Goal: Information Seeking & Learning: Learn about a topic

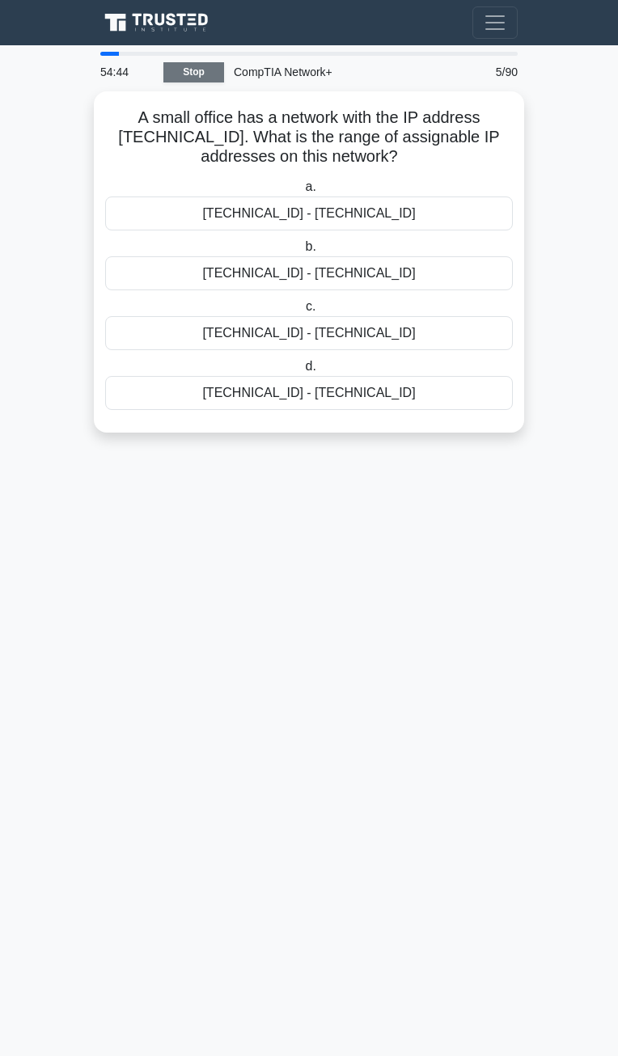
click at [180, 70] on link "Stop" at bounding box center [193, 72] width 61 height 20
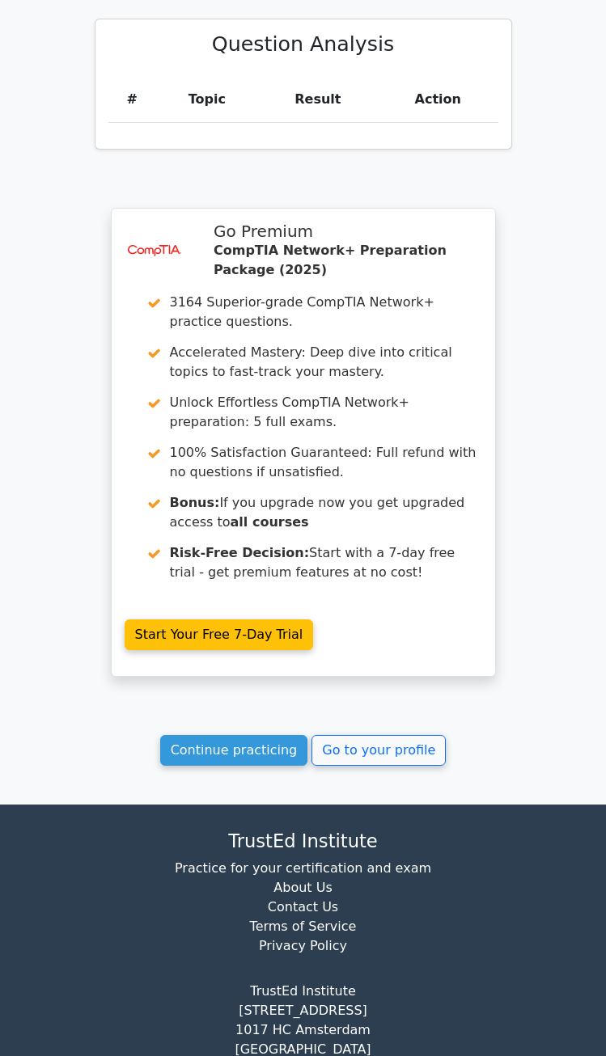
scroll to position [1537, 0]
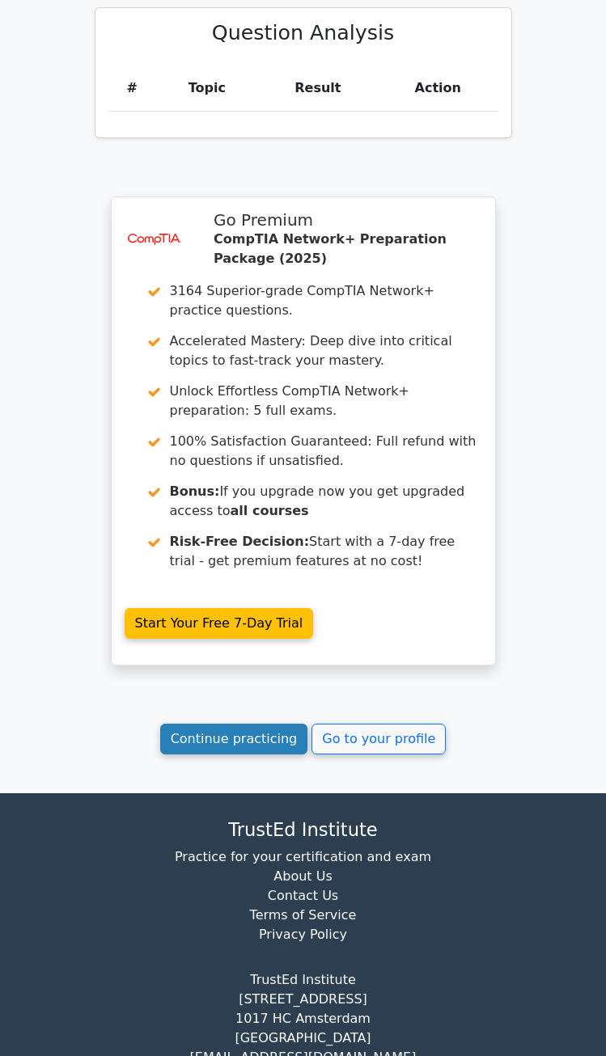
click at [222, 724] on link "Continue practicing" at bounding box center [234, 739] width 148 height 31
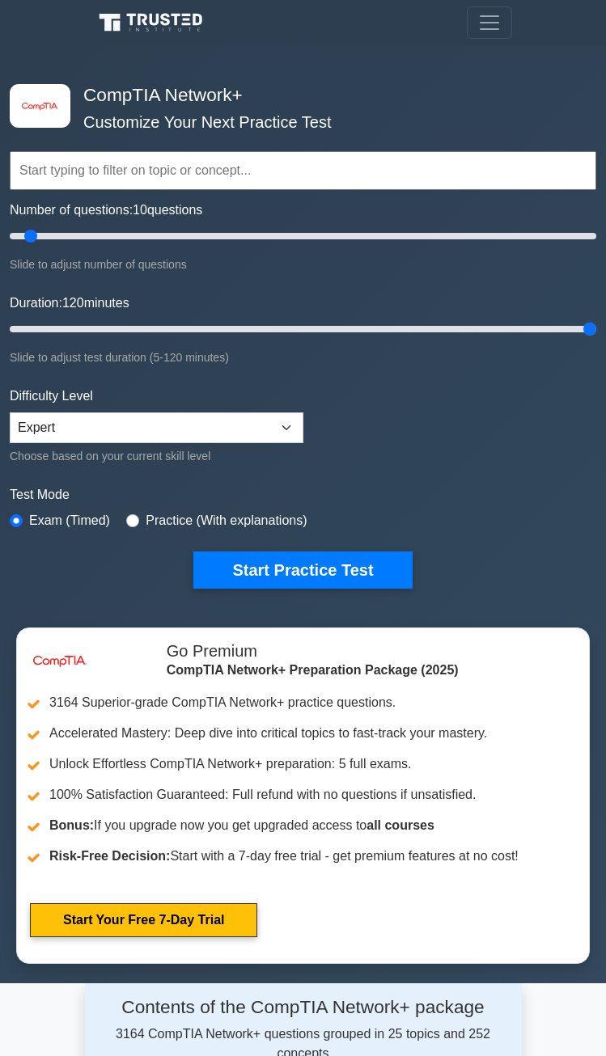
drag, startPoint x: 43, startPoint y: 324, endPoint x: 589, endPoint y: 324, distance: 545.9
type input "120"
click at [589, 324] on input "Duration: 120 minutes" at bounding box center [303, 328] width 586 height 19
drag, startPoint x: 32, startPoint y: 236, endPoint x: 272, endPoint y: 249, distance: 239.7
type input "90"
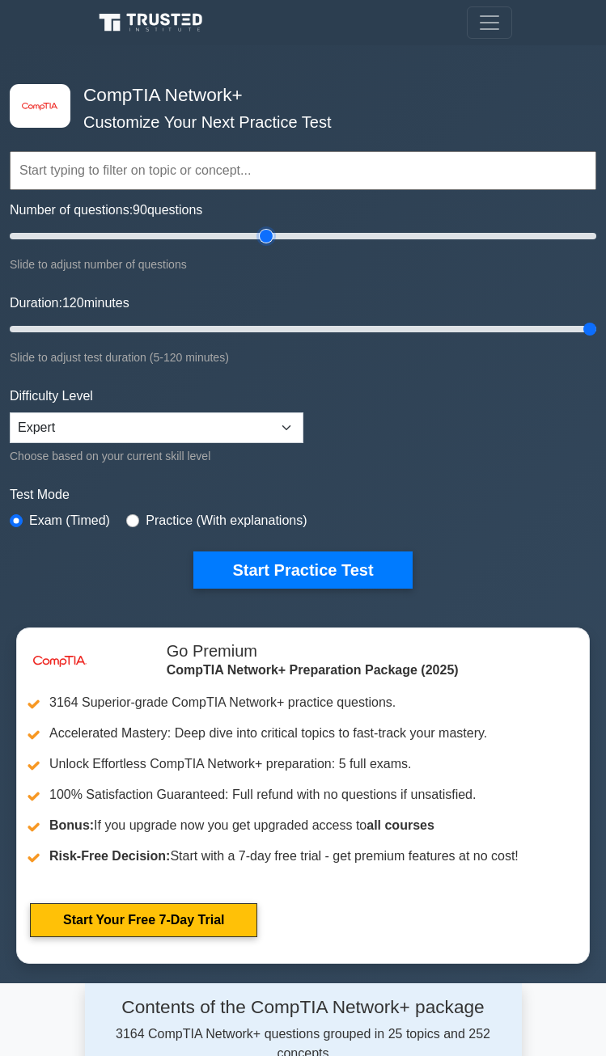
click at [272, 246] on input "Number of questions: 90 questions" at bounding box center [303, 235] width 586 height 19
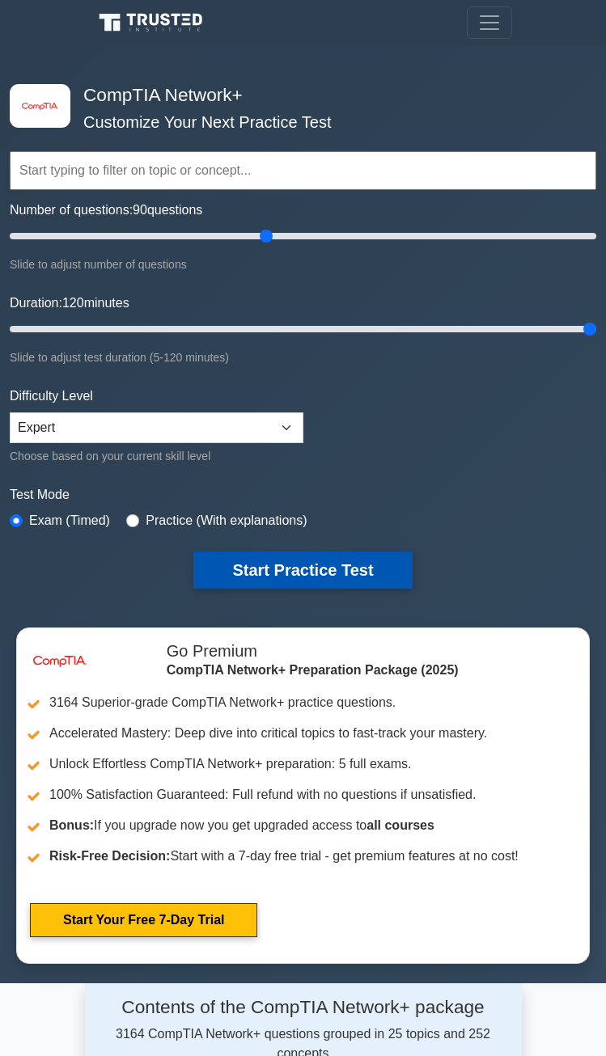
click at [273, 575] on button "Start Practice Test" at bounding box center [302, 570] width 218 height 37
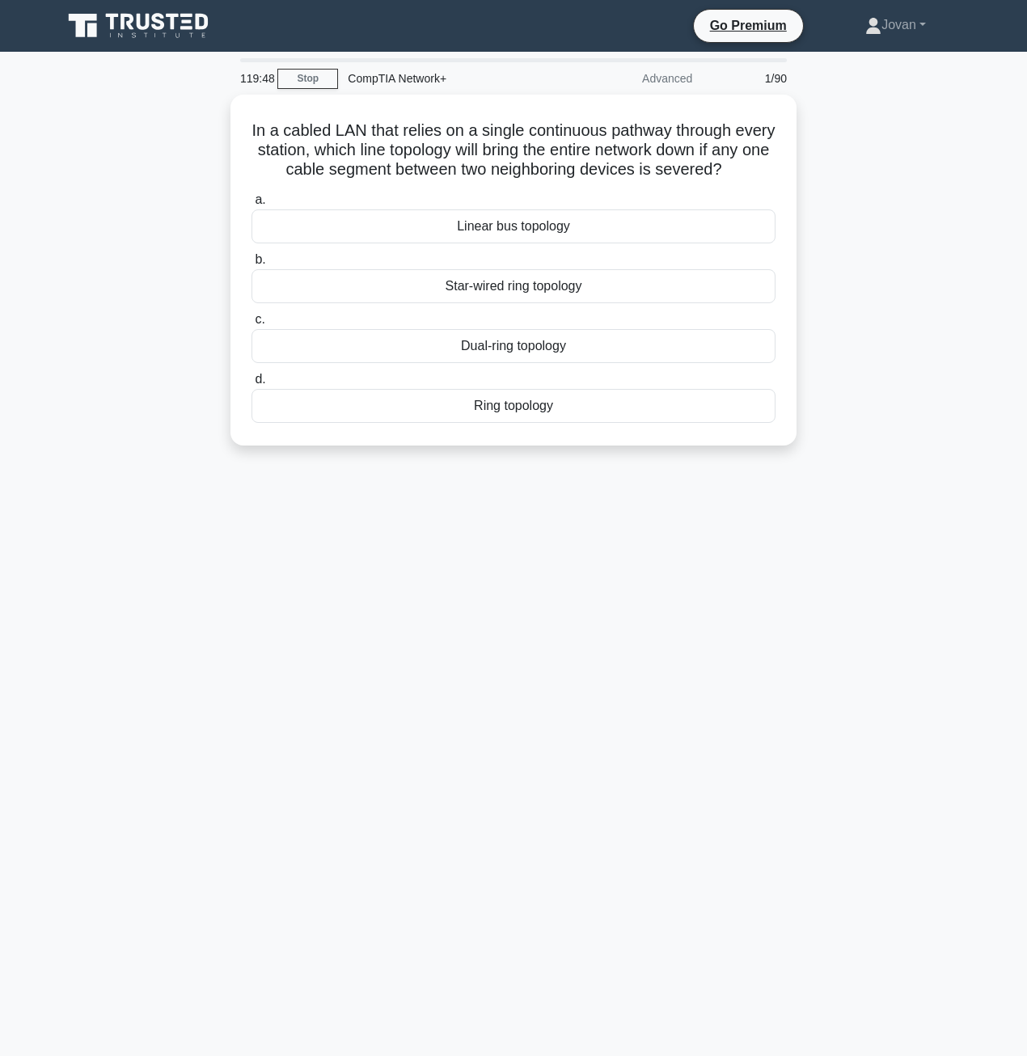
click at [617, 208] on div "In a cabled LAN that relies on a single continuous pathway through every statio…" at bounding box center [514, 280] width 922 height 370
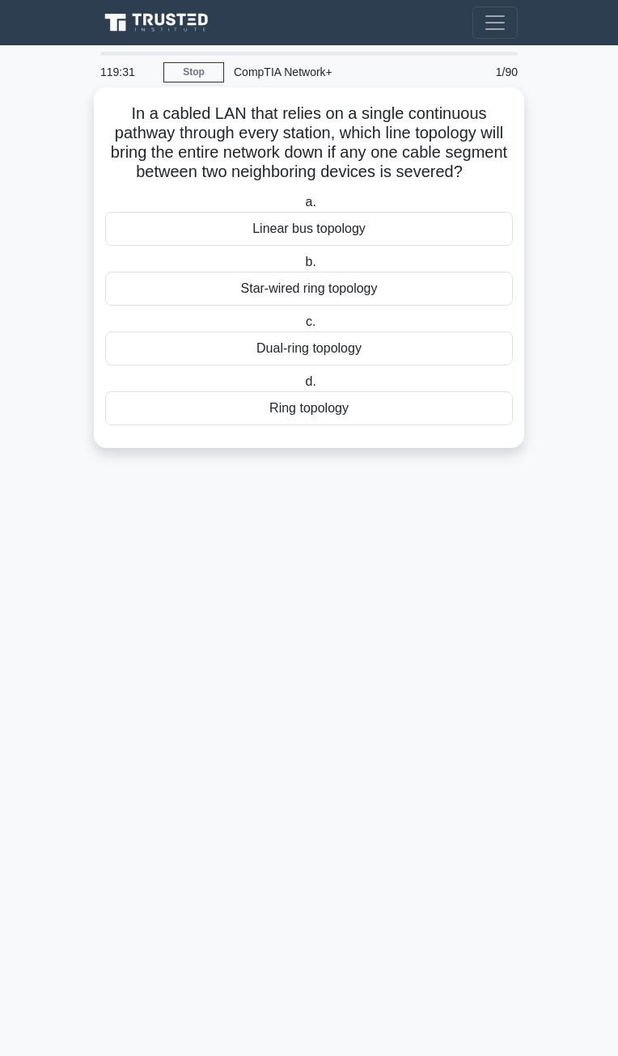
click at [362, 246] on div "Linear bus topology" at bounding box center [309, 229] width 408 height 34
click at [302, 208] on input "a. Linear bus topology" at bounding box center [302, 202] width 0 height 11
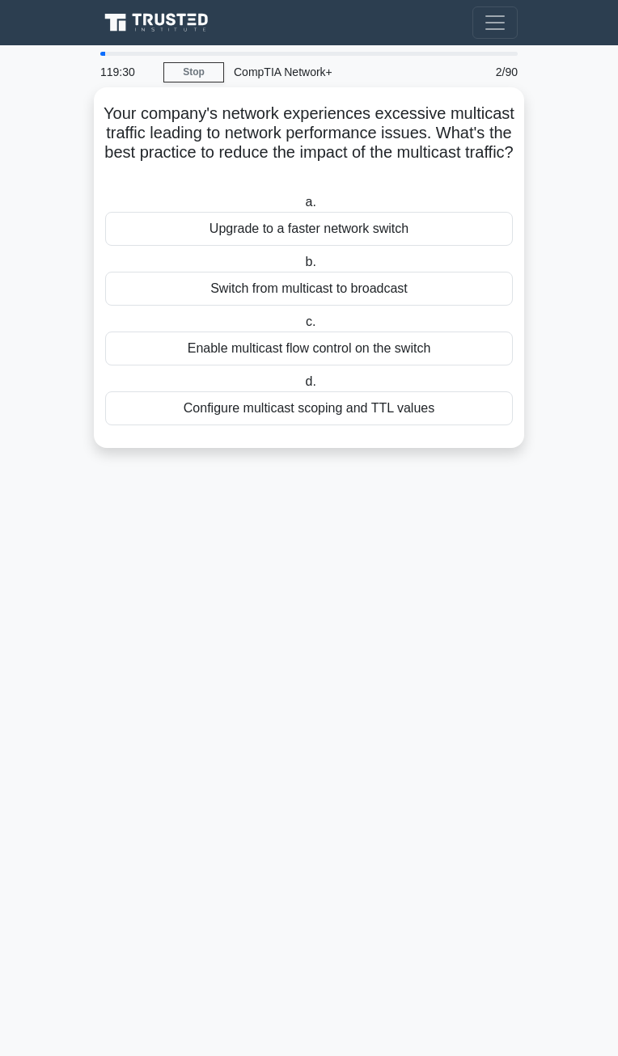
click at [336, 289] on div "Switch from multicast to broadcast" at bounding box center [309, 289] width 408 height 34
click at [302, 268] on input "b. Switch from multicast to broadcast" at bounding box center [302, 262] width 0 height 11
